Goal: Transaction & Acquisition: Purchase product/service

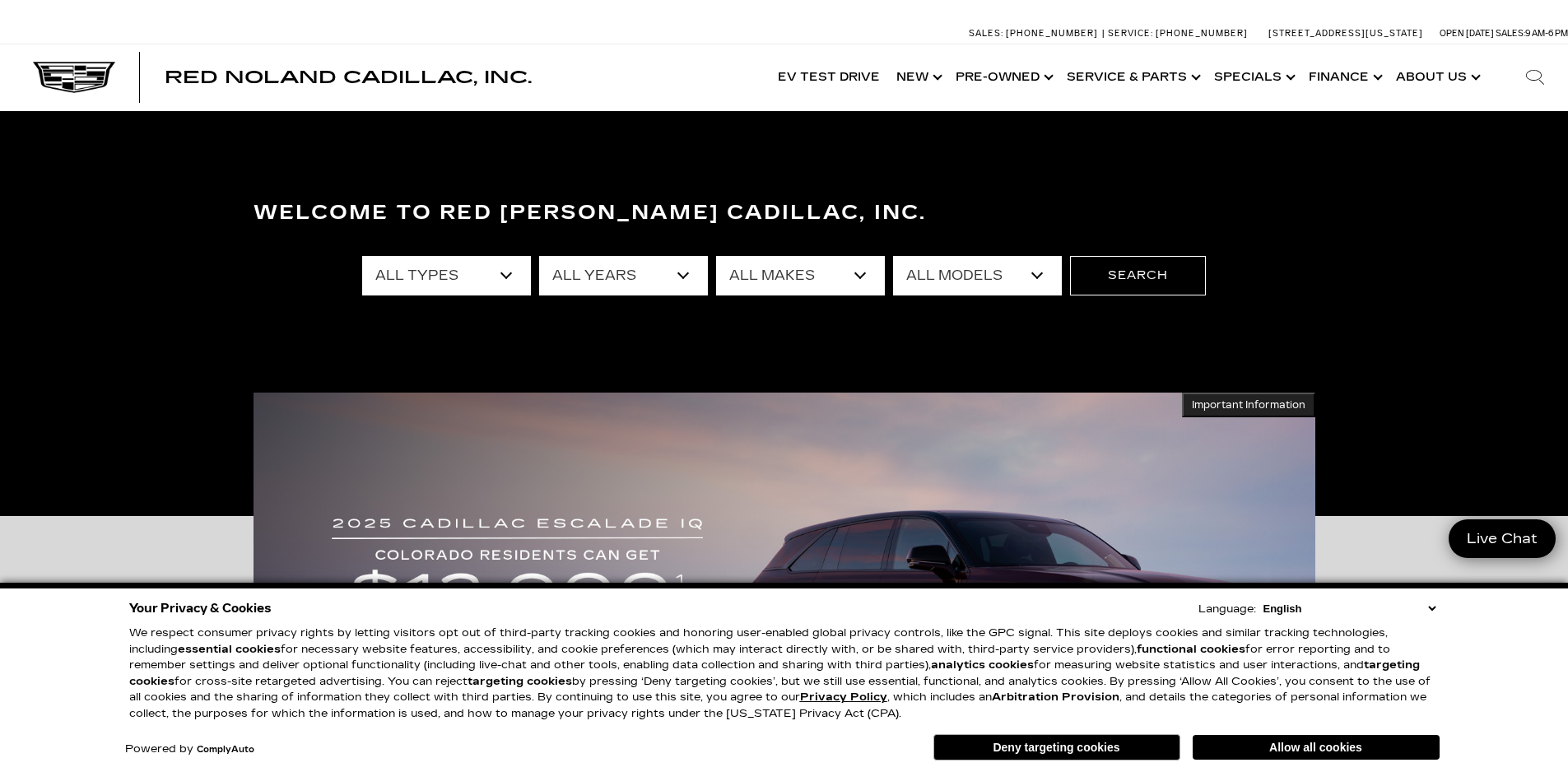
click at [510, 271] on select "All Types New Used Certified Used Demo" at bounding box center [447, 276] width 169 height 39
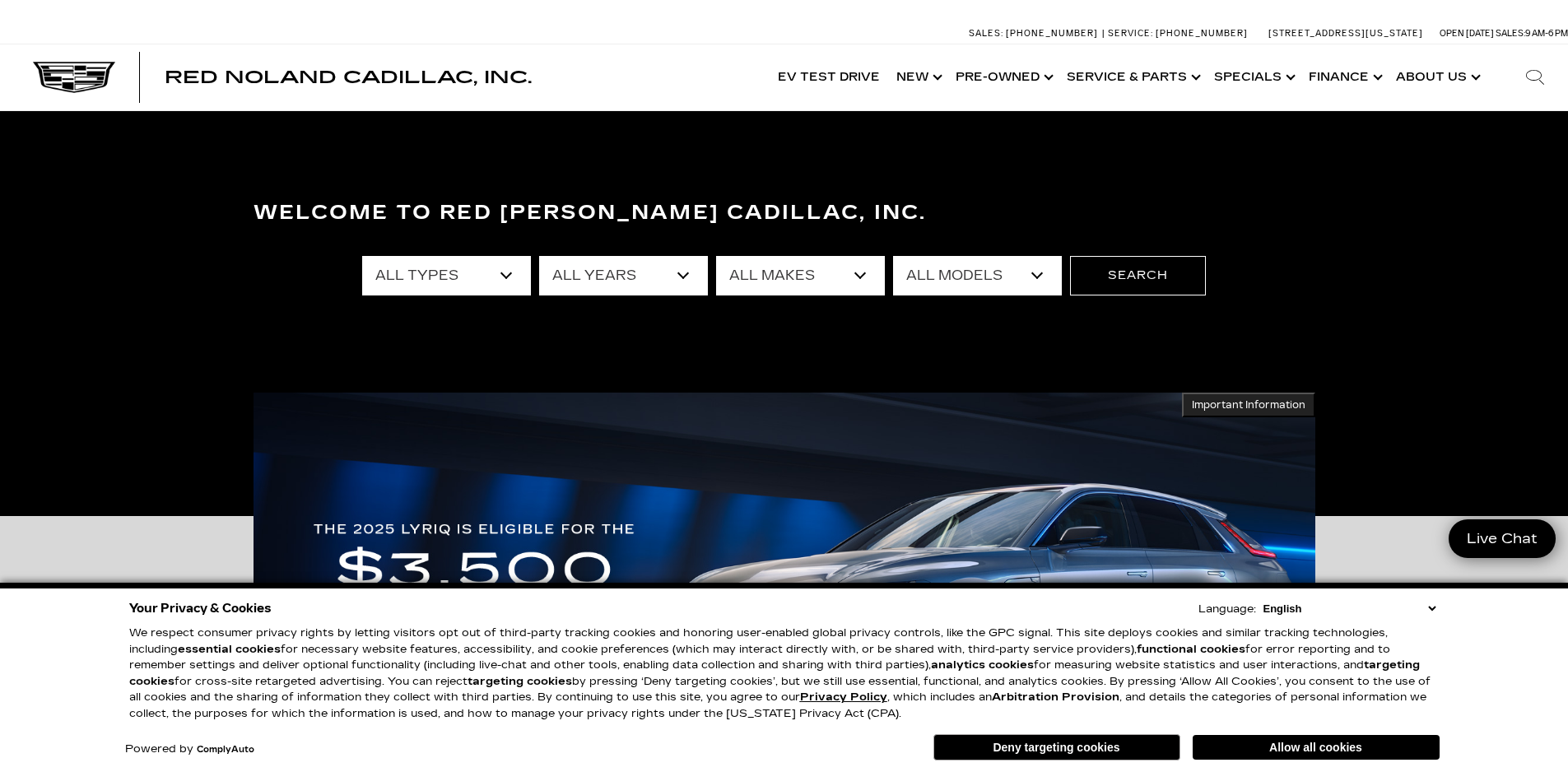
select select "Used"
click at [363, 256] on select "All Types New Used Certified Used Demo" at bounding box center [447, 276] width 169 height 39
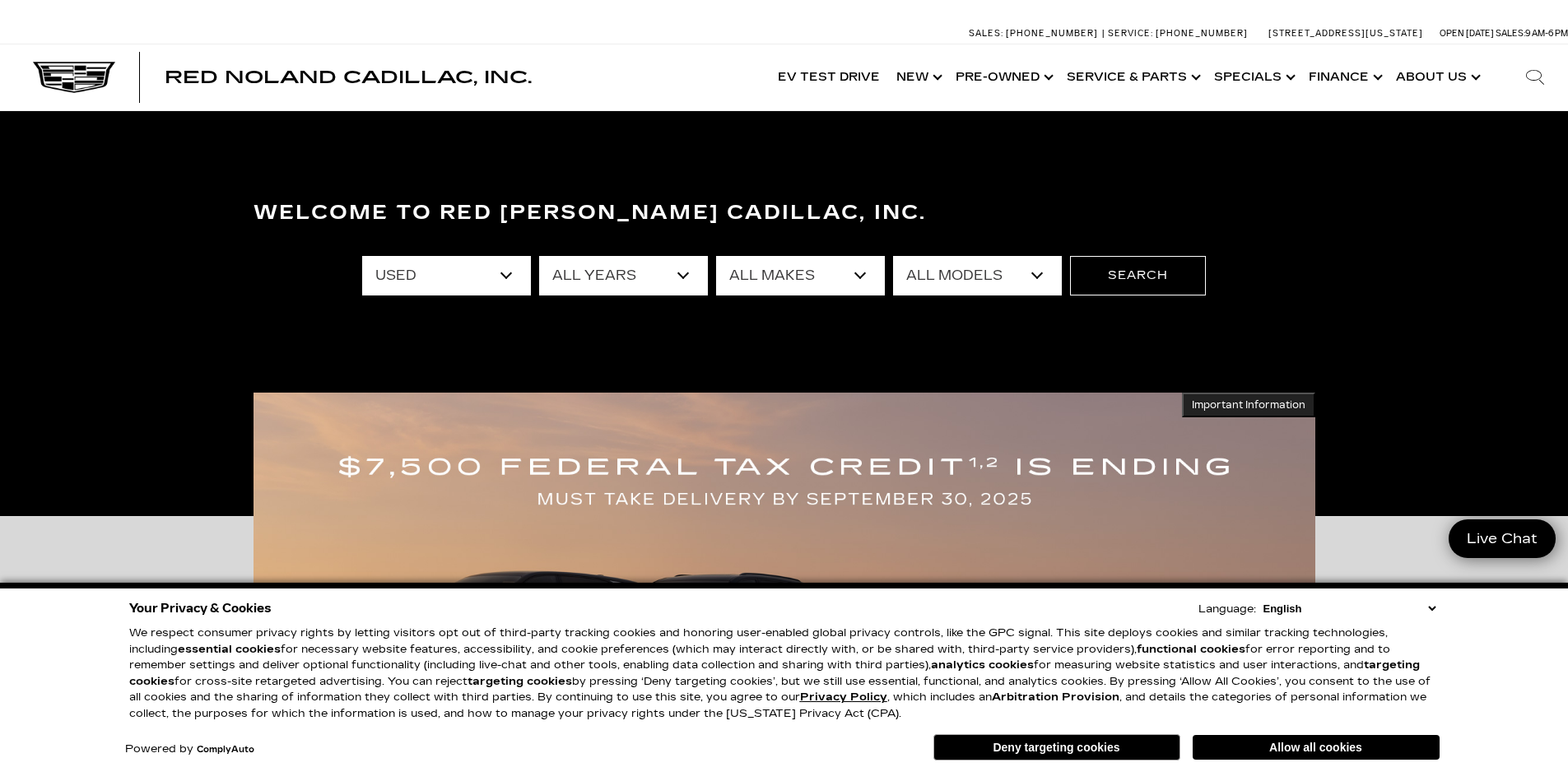
click at [863, 275] on select "All Makes Audi BMW Buick Cadillac Chevrolet Ford Honda Jeep Land Rover Lexus Me…" at bounding box center [801, 276] width 169 height 39
select select "Cadillac"
click at [716, 256] on select "All Makes Audi BMW Buick Cadillac Chevrolet Ford Honda Jeep Land Rover Lexus Me…" at bounding box center [801, 276] width 169 height 39
click at [1039, 273] on select "All Models CT5 DTS Escalade OPTIQ XT4 XT5 XT6 XTS" at bounding box center [978, 276] width 169 height 39
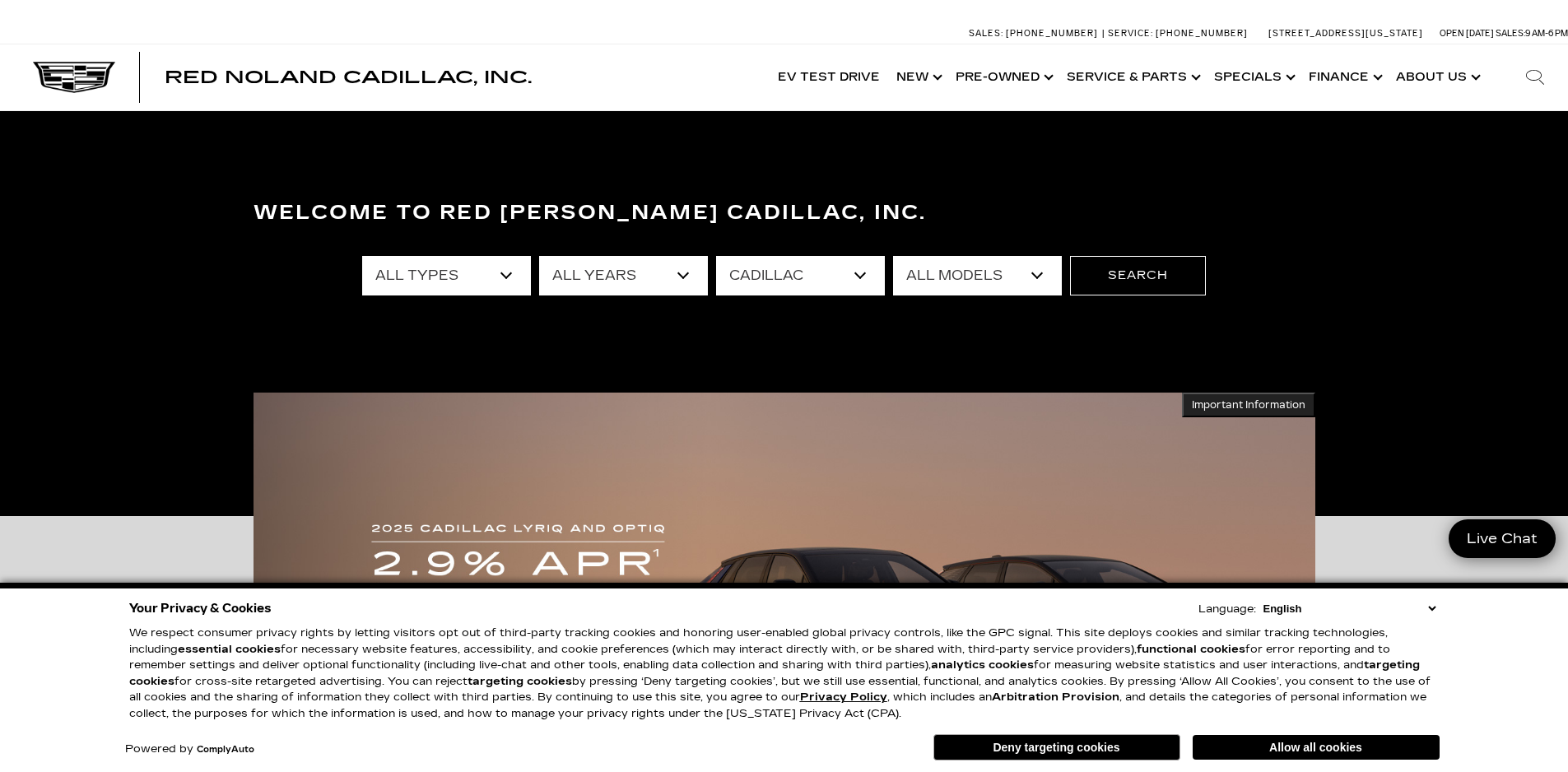
click at [893, 256] on select "All Models CT5 DTS Escalade OPTIQ XT4 XT5 XT6 XTS" at bounding box center [978, 276] width 169 height 39
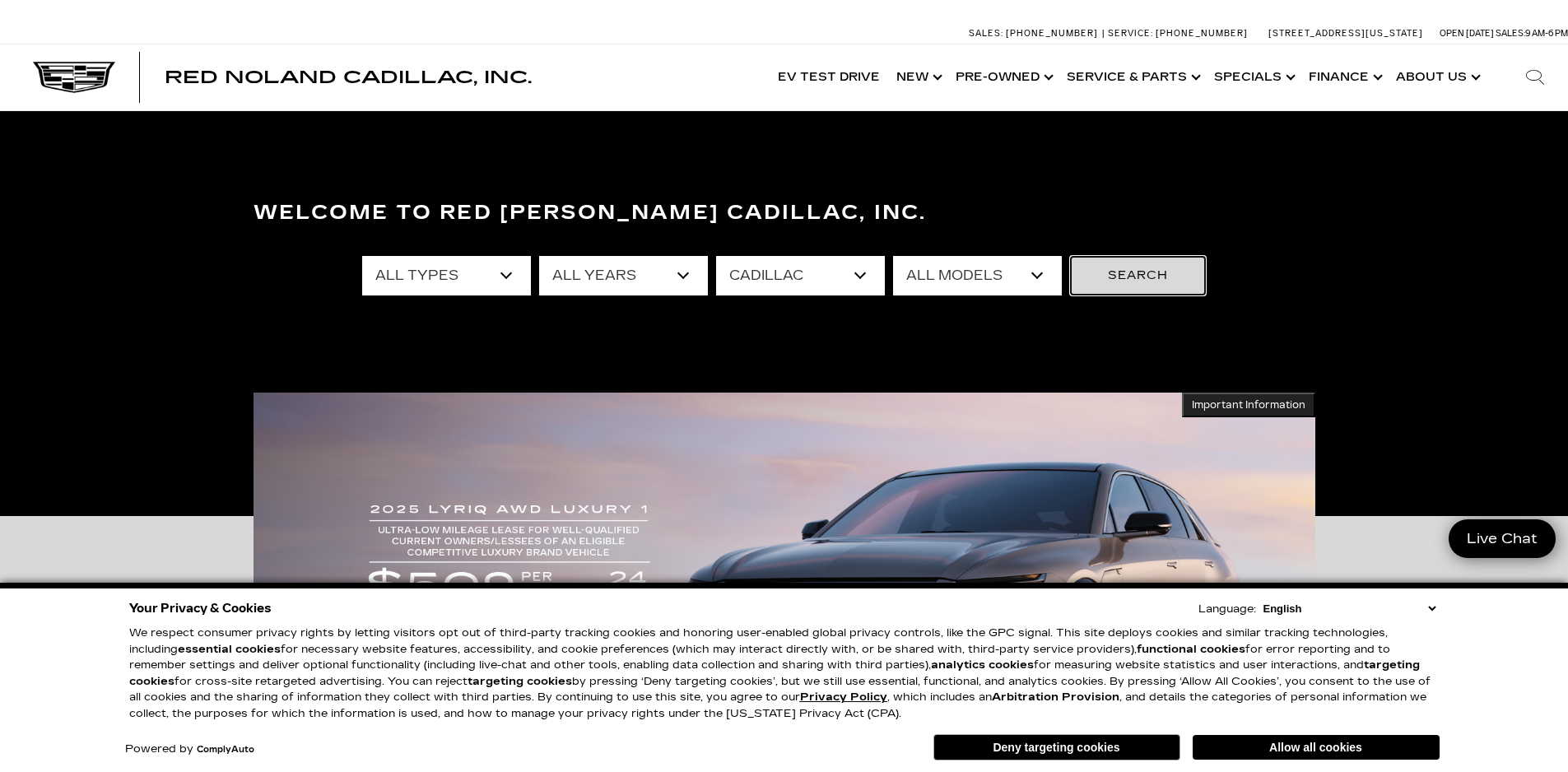
click at [1110, 266] on button "Search" at bounding box center [1138, 276] width 136 height 39
